Goal: Navigation & Orientation: Find specific page/section

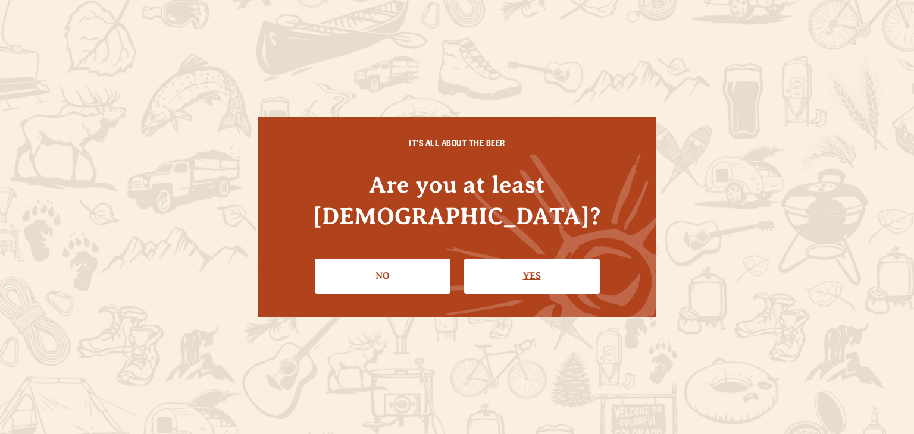
click at [510, 261] on link "Yes" at bounding box center [532, 276] width 136 height 34
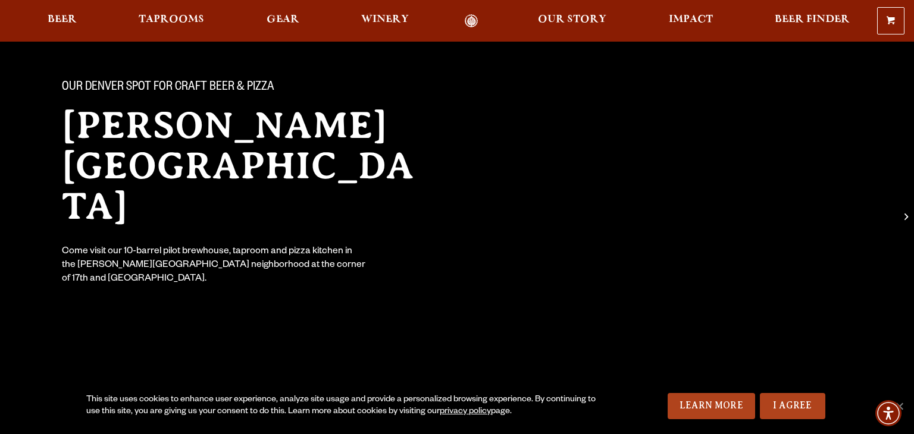
scroll to position [246, 0]
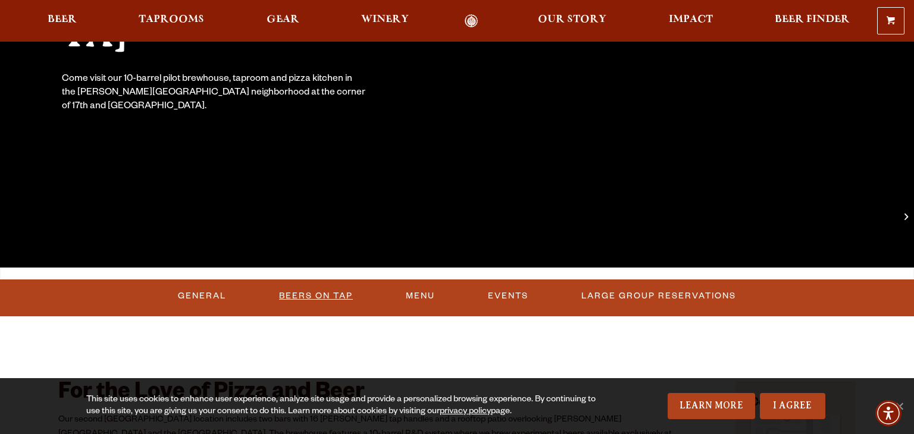
click at [325, 295] on link "Beers On Tap" at bounding box center [315, 296] width 83 height 27
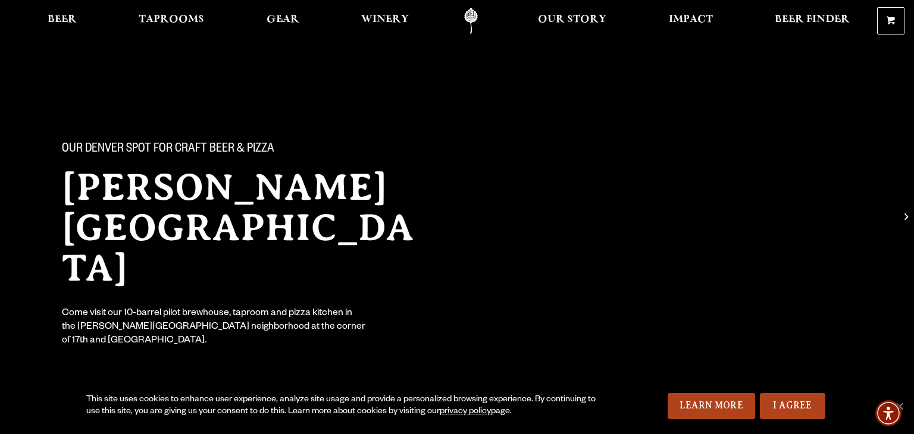
scroll to position [0, 0]
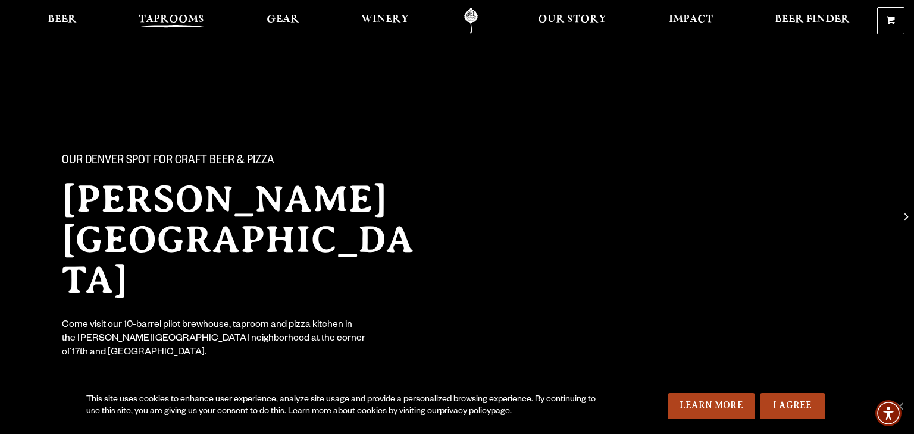
click at [161, 20] on span "Taprooms" at bounding box center [171, 20] width 65 height 10
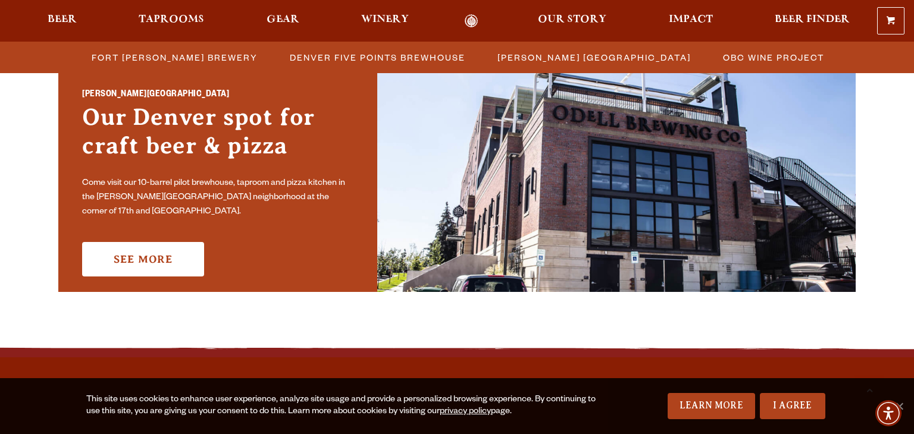
scroll to position [889, 0]
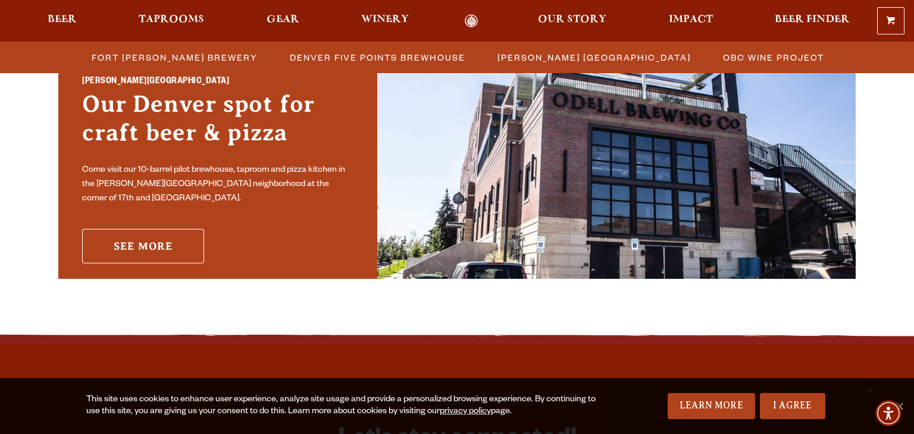
click at [168, 241] on link "See More" at bounding box center [143, 246] width 122 height 34
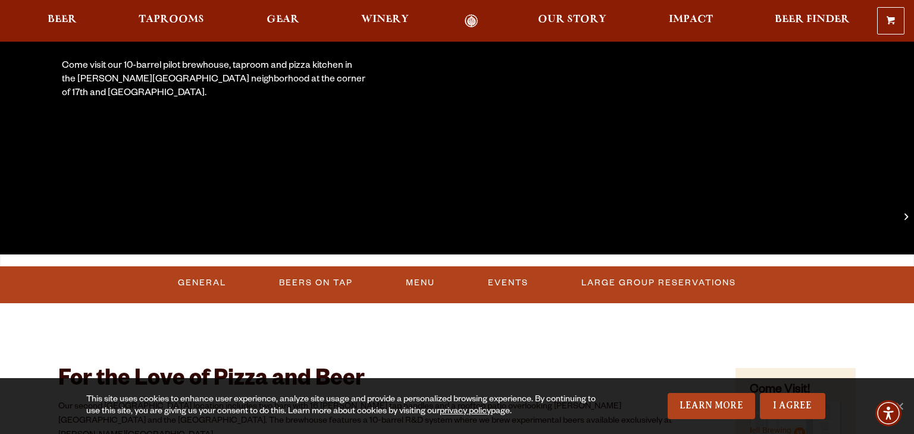
scroll to position [321, 0]
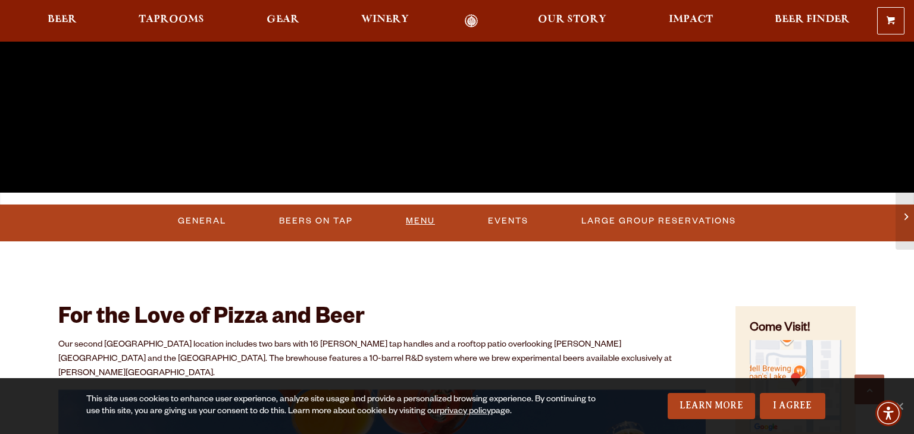
click at [420, 218] on link "Menu" at bounding box center [420, 221] width 39 height 27
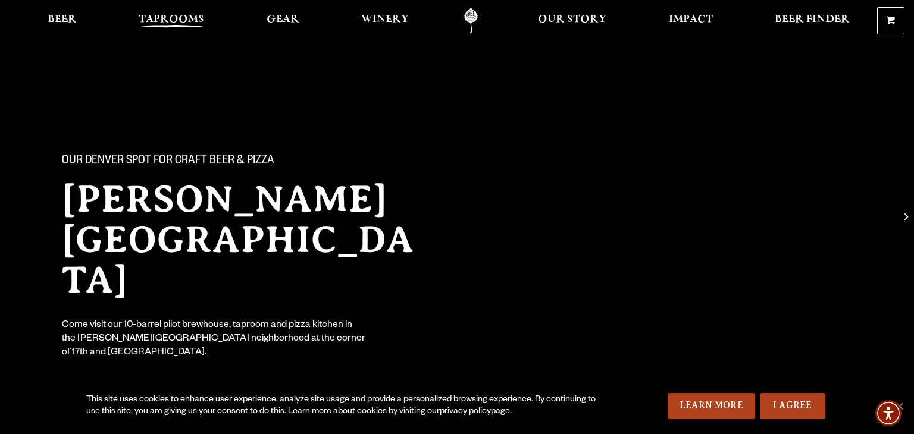
click at [187, 21] on span "Taprooms" at bounding box center [171, 20] width 65 height 10
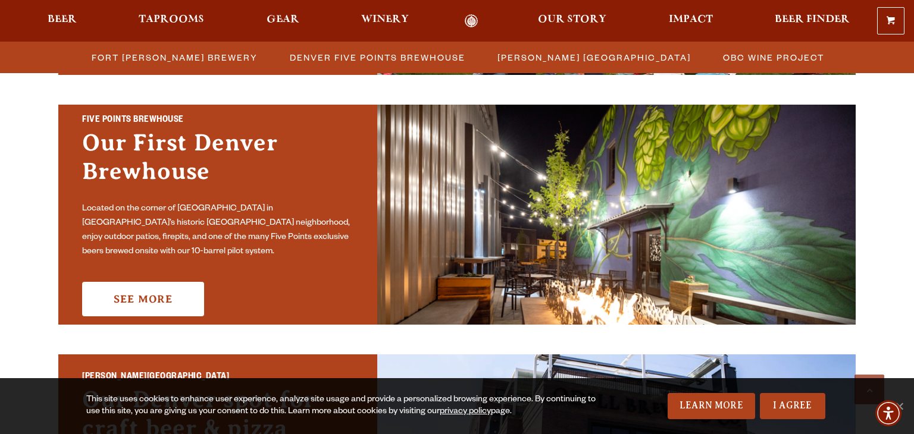
scroll to position [602, 0]
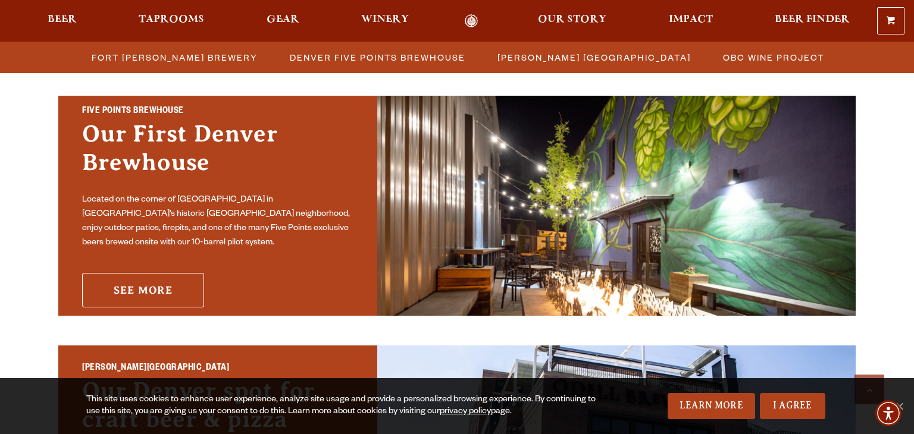
click at [151, 282] on link "See More" at bounding box center [143, 290] width 122 height 34
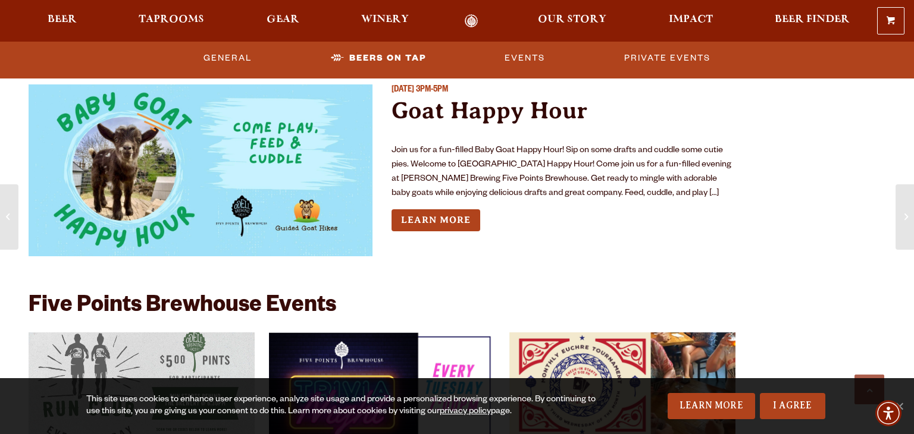
scroll to position [3404, 0]
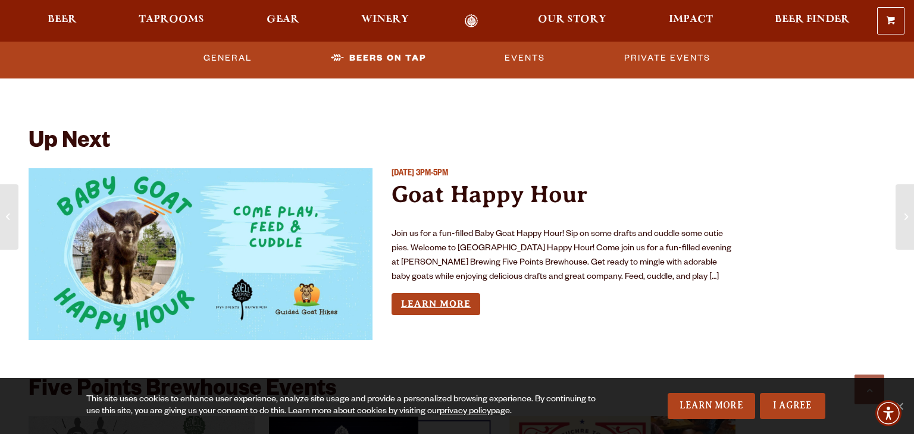
click at [423, 303] on link "Learn More" at bounding box center [435, 304] width 89 height 22
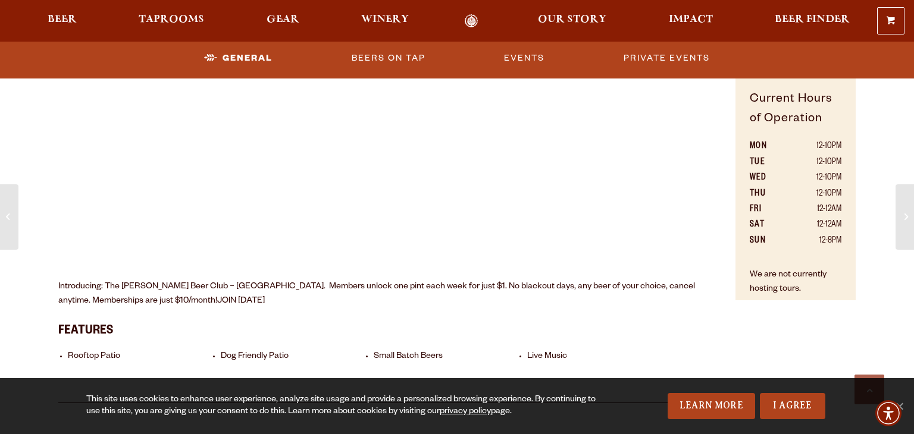
scroll to position [773, 0]
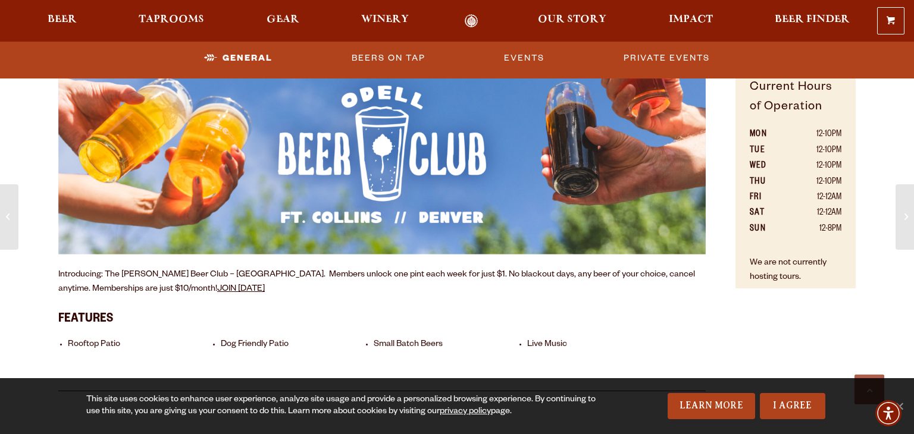
click at [217, 288] on link "JOIN TODAY" at bounding box center [241, 290] width 48 height 10
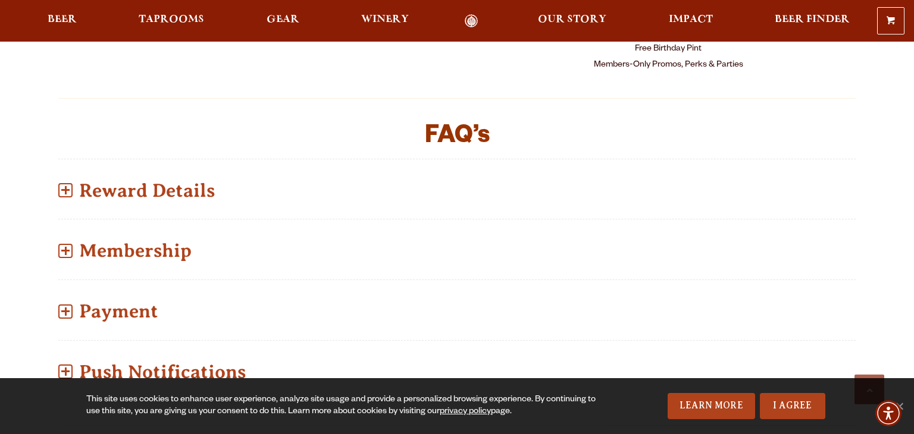
scroll to position [856, 0]
